Goal: Information Seeking & Learning: Learn about a topic

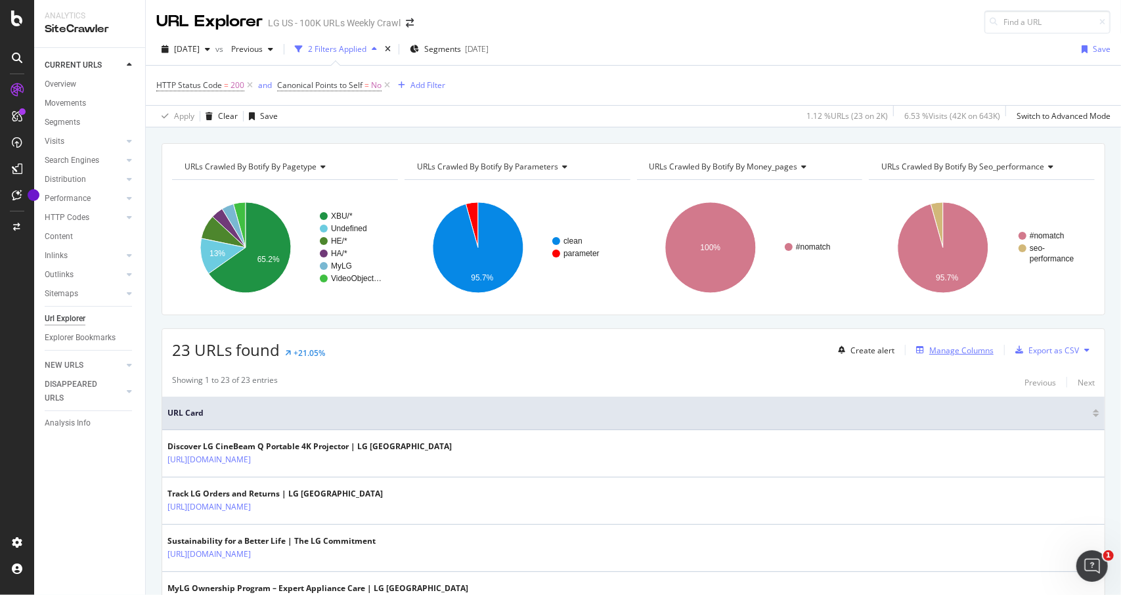
click at [930, 349] on div "Manage Columns" at bounding box center [961, 350] width 64 height 11
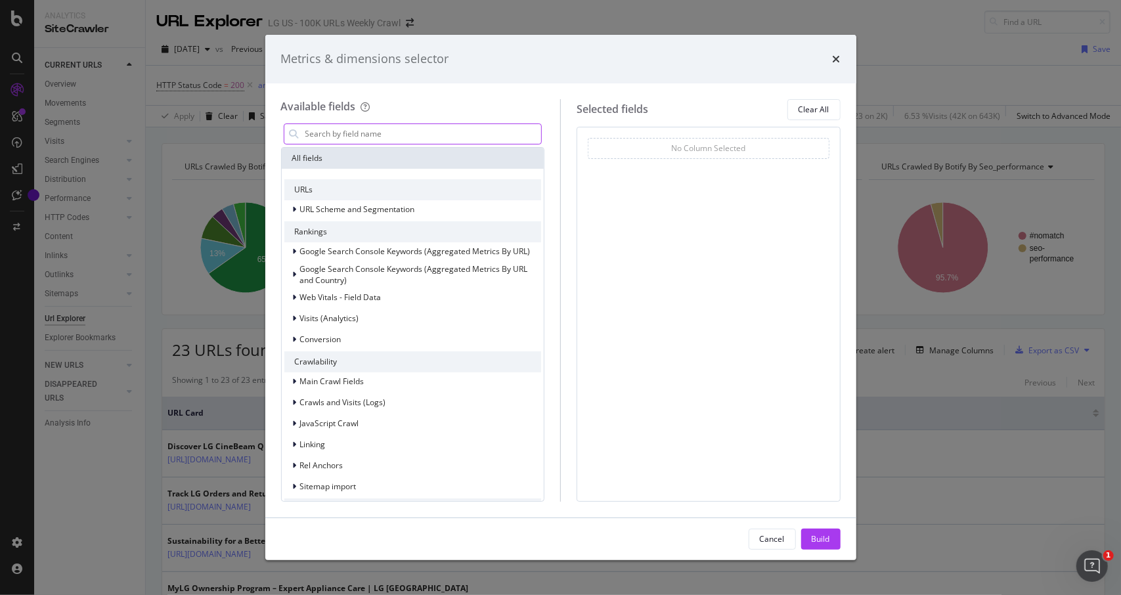
click at [339, 135] on input "modal" at bounding box center [423, 134] width 238 height 20
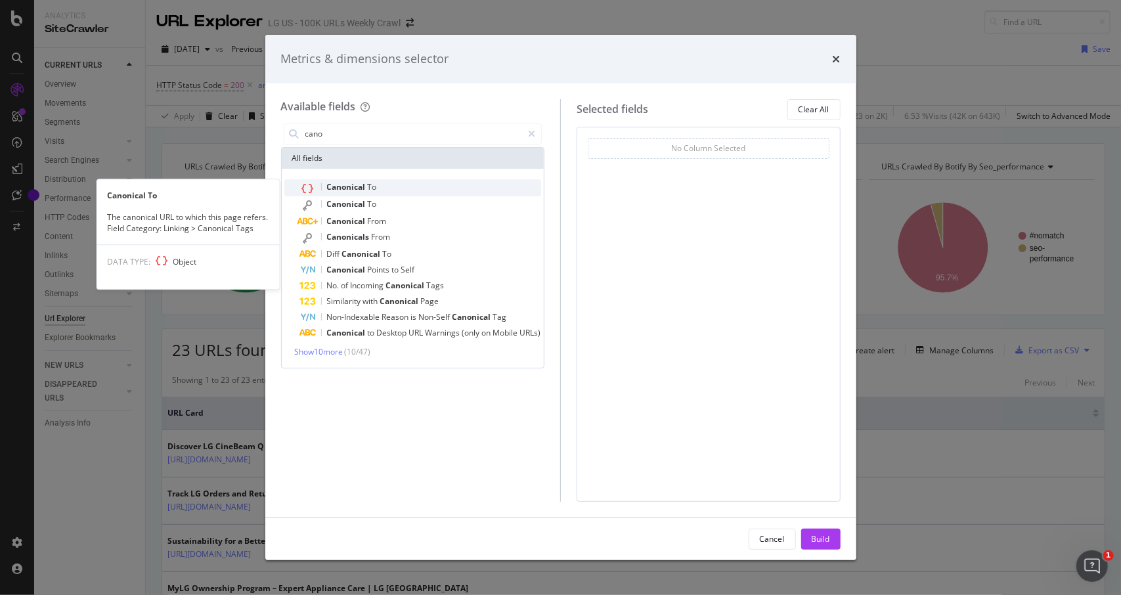
type input "cano"
click at [372, 185] on span "To" at bounding box center [372, 186] width 9 height 11
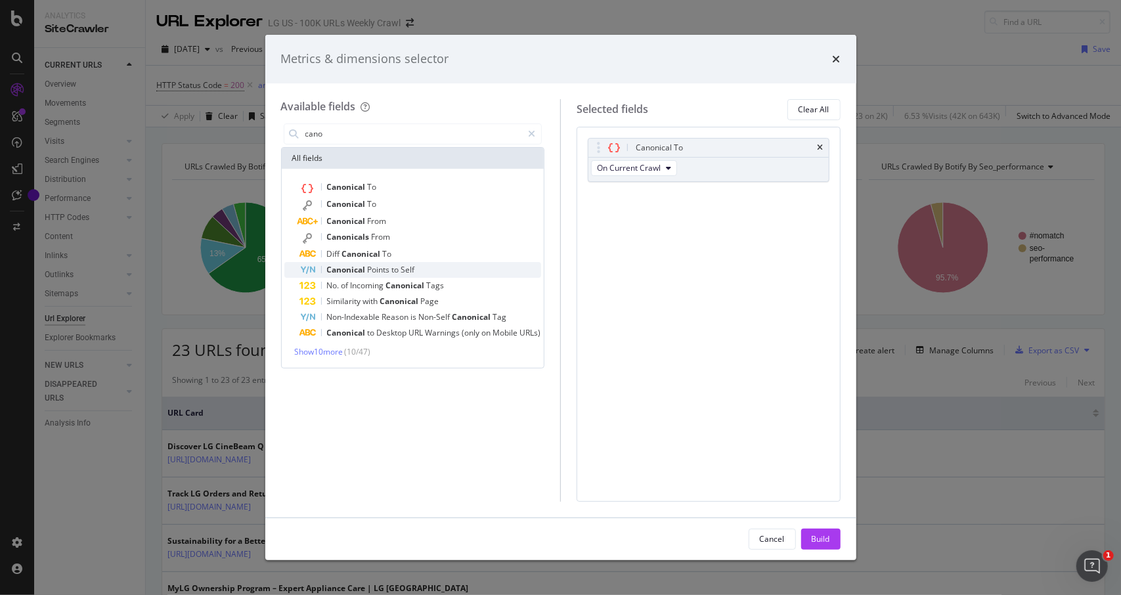
click at [401, 267] on span "to" at bounding box center [396, 269] width 9 height 11
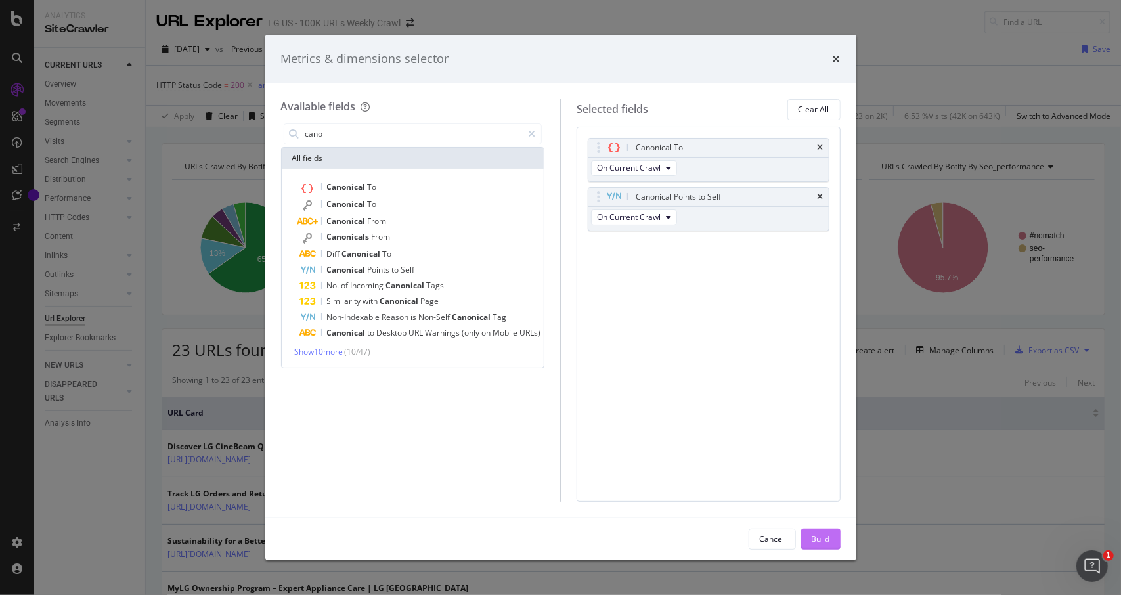
click at [818, 534] on div "Build" at bounding box center [821, 538] width 18 height 11
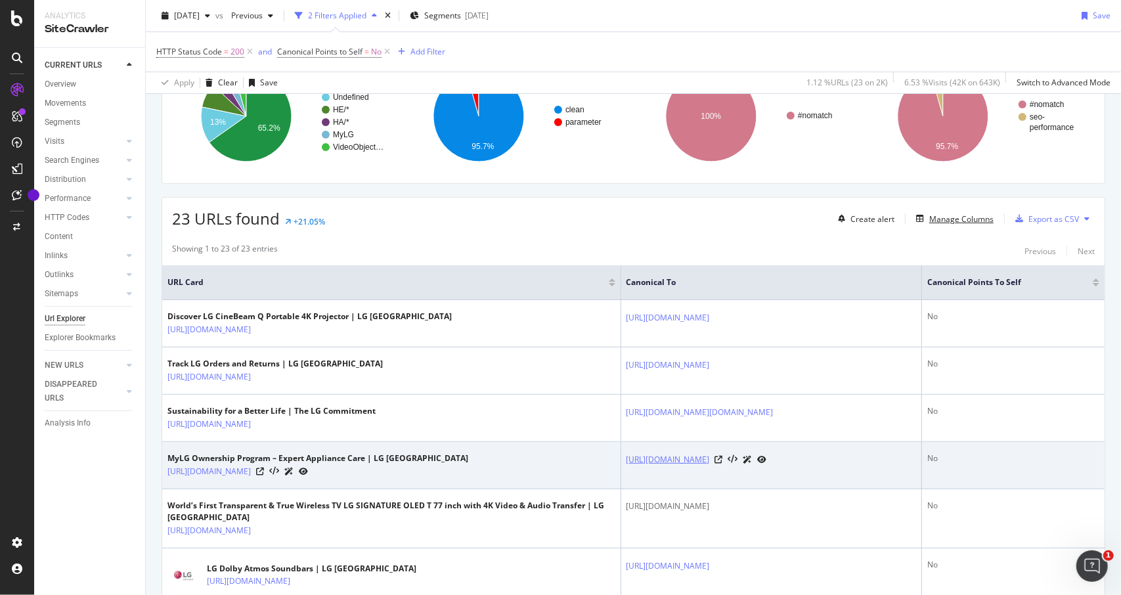
scroll to position [197, 0]
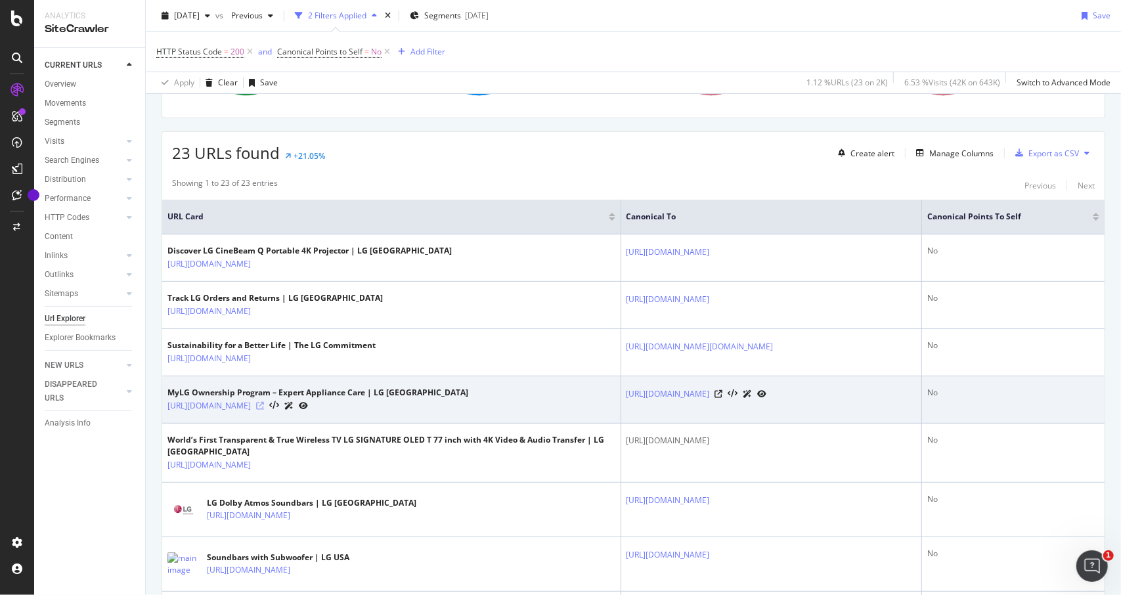
click at [264, 403] on icon at bounding box center [260, 406] width 8 height 8
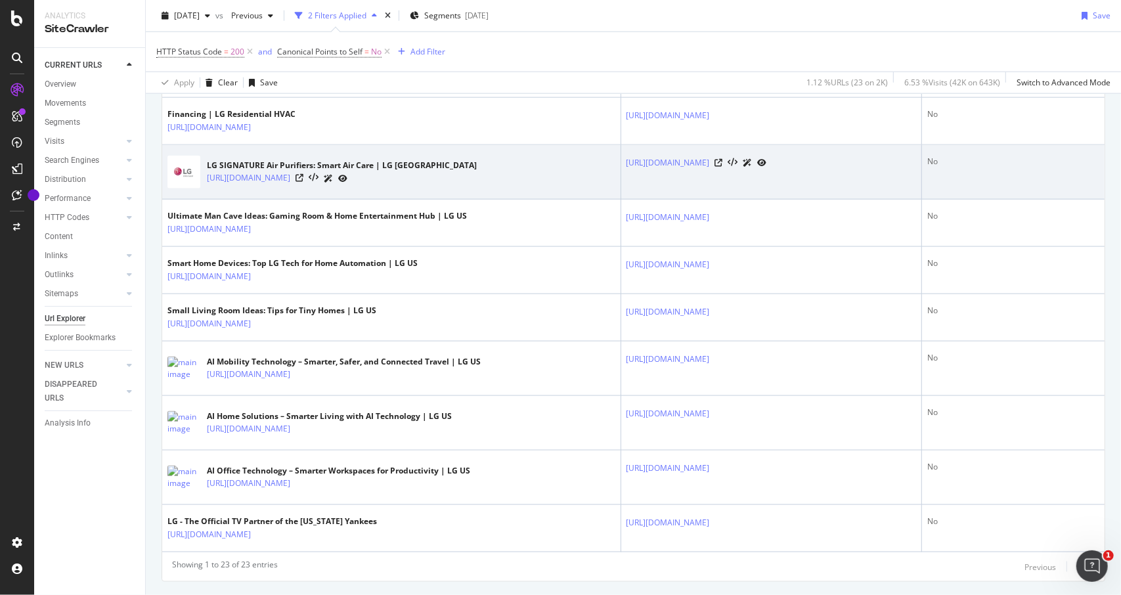
scroll to position [1102, 0]
